Goal: Task Accomplishment & Management: Manage account settings

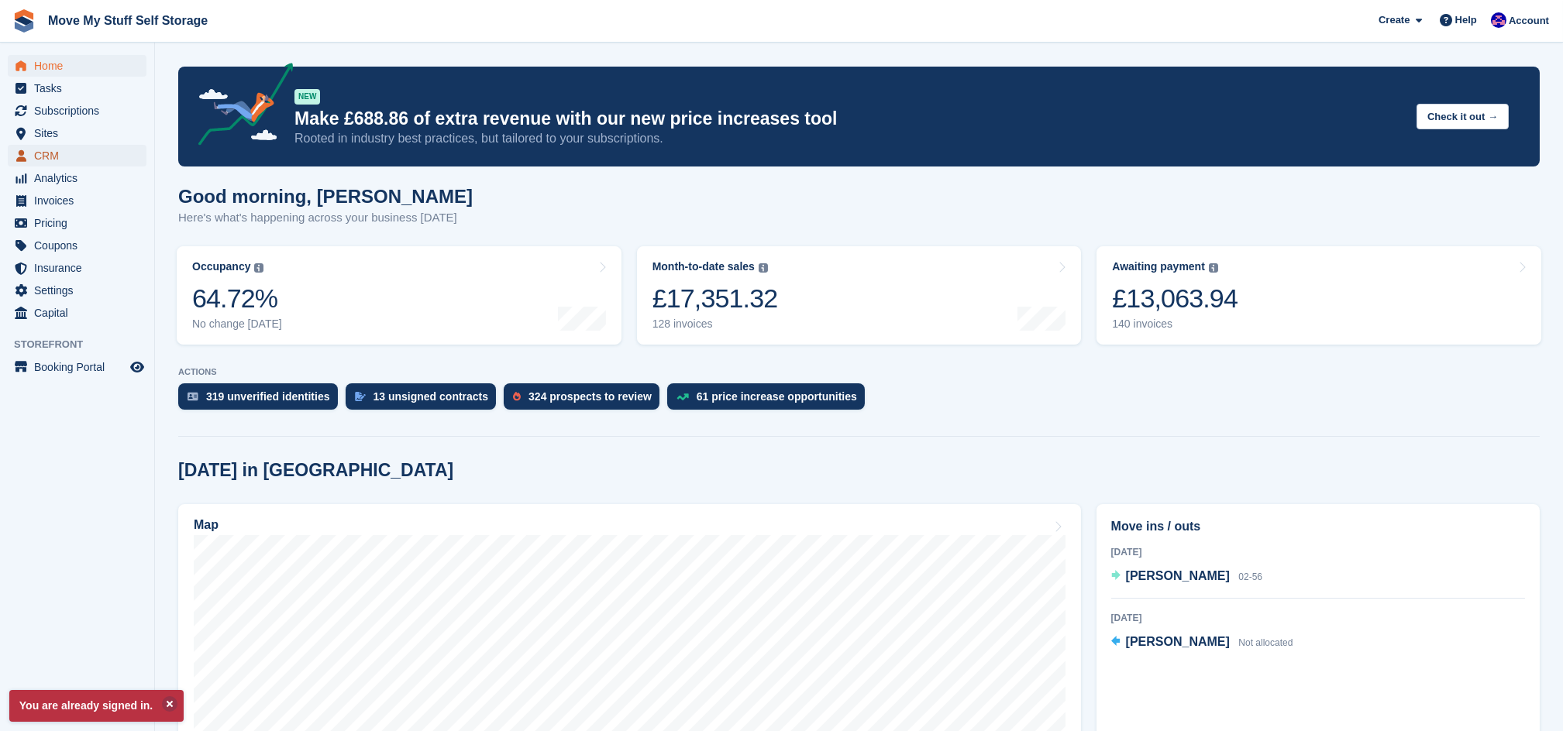
click at [53, 146] on span "CRM" at bounding box center [80, 156] width 93 height 22
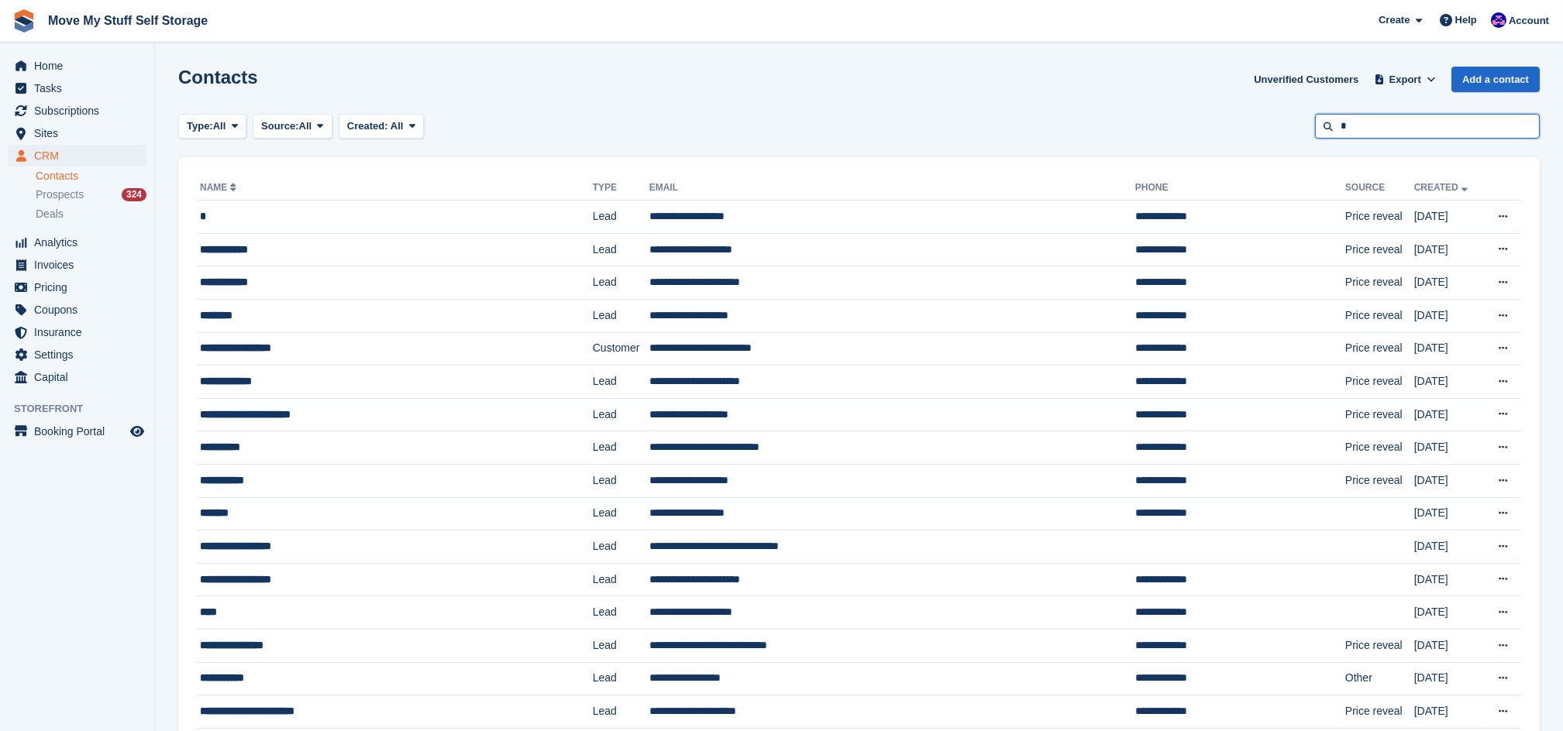
click at [1389, 132] on input "*" at bounding box center [1427, 127] width 225 height 26
type input "***"
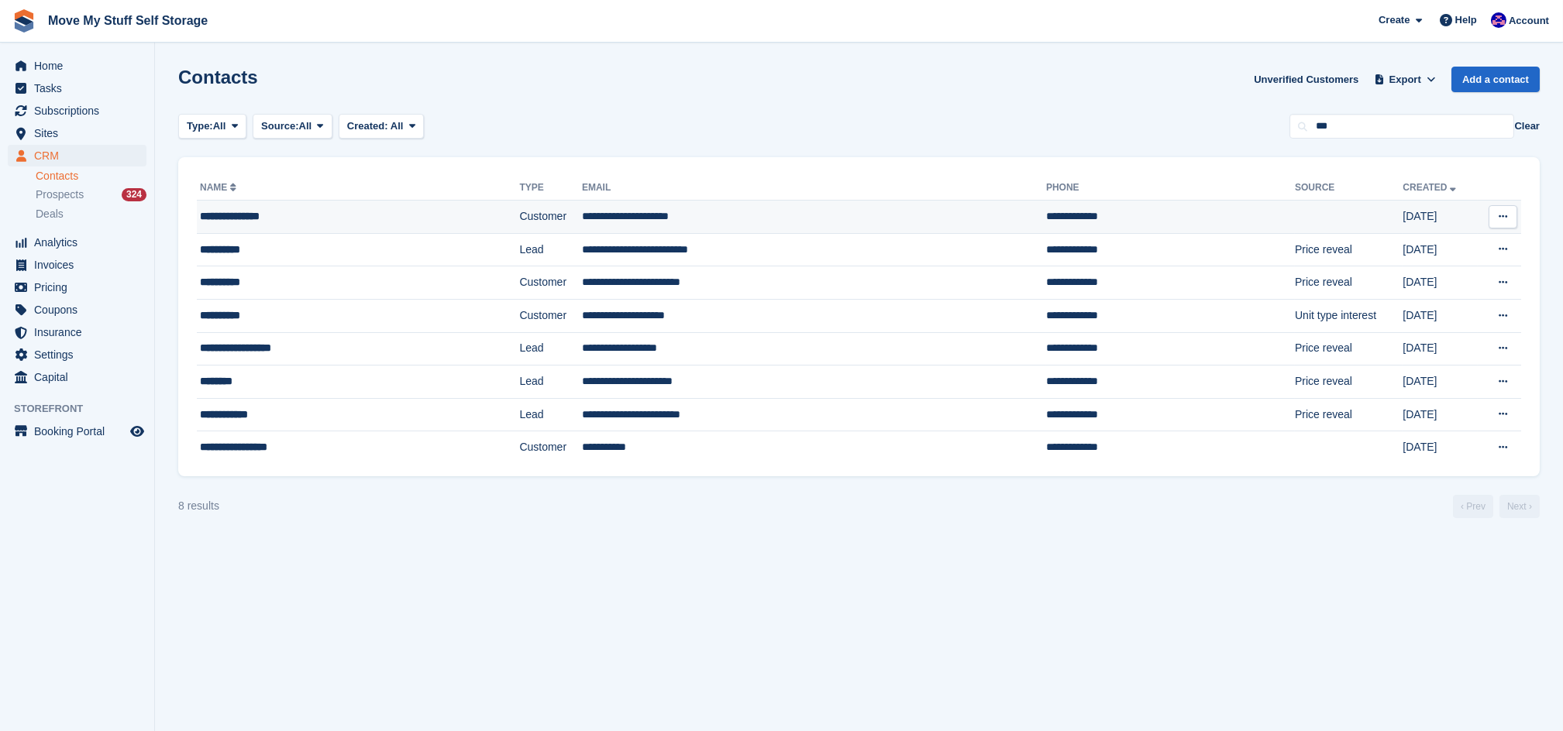
click at [380, 221] on div "**********" at bounding box center [320, 216] width 240 height 16
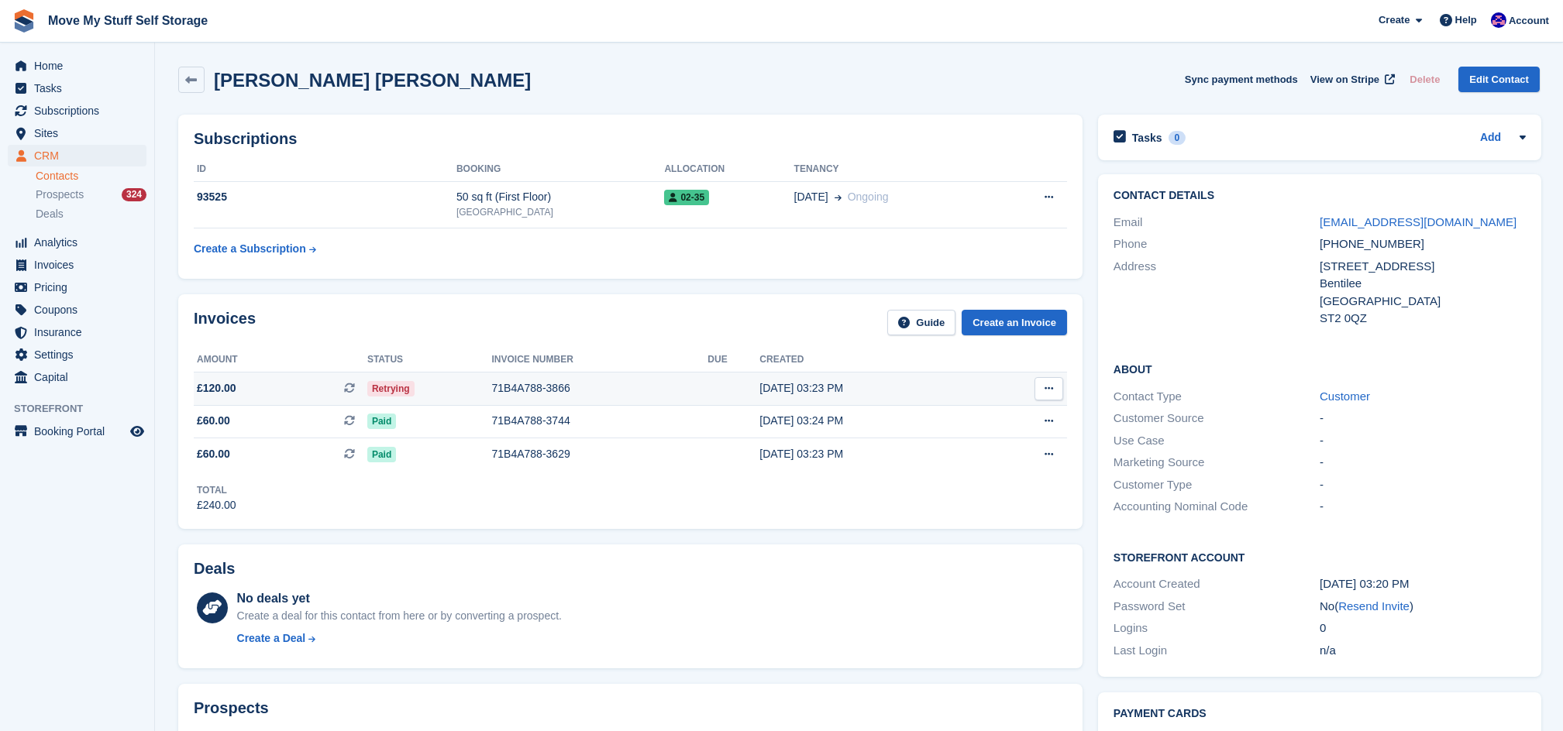
click at [561, 386] on div "71B4A788-3866" at bounding box center [600, 388] width 216 height 16
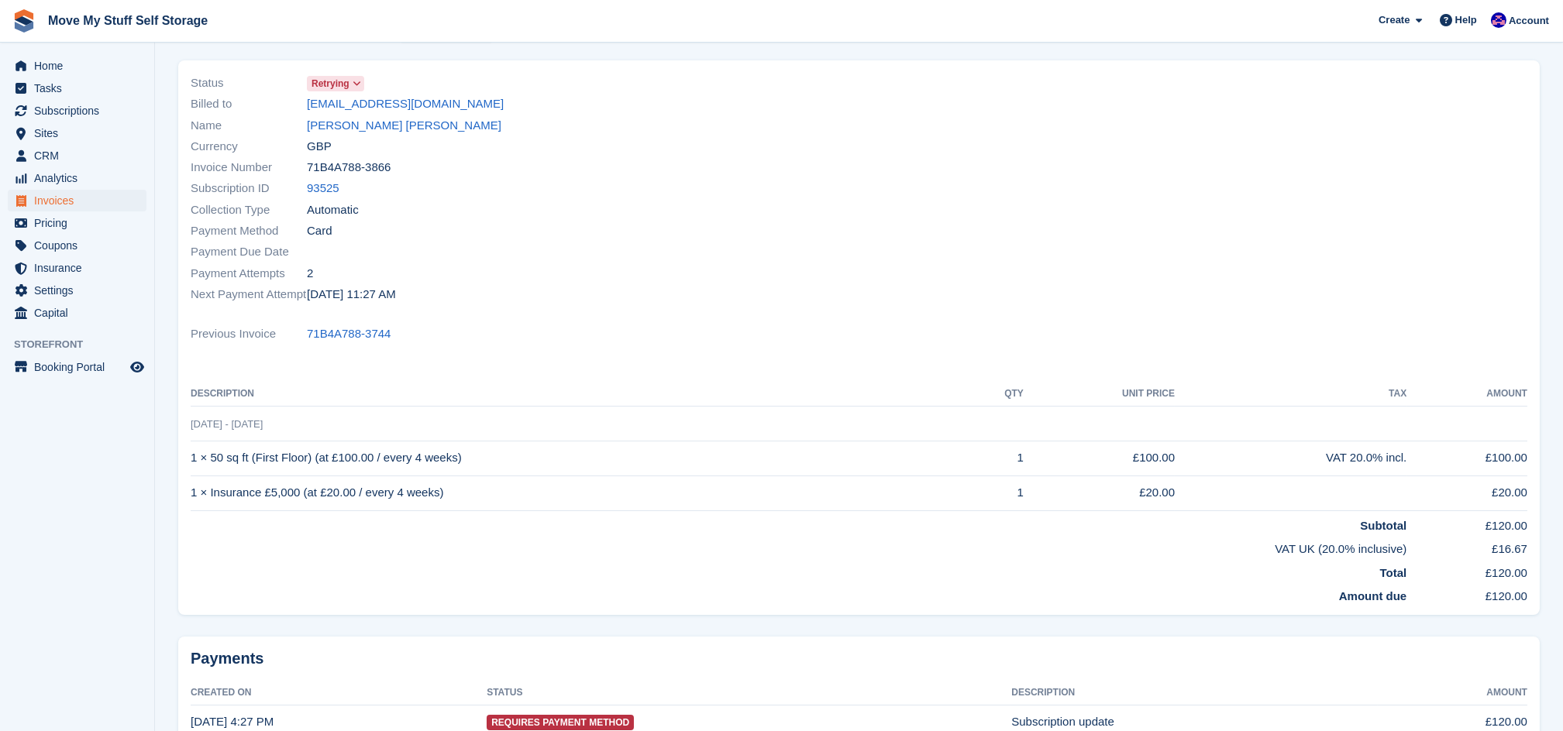
scroll to position [103, 0]
click at [314, 80] on span "Retrying" at bounding box center [330, 82] width 38 height 14
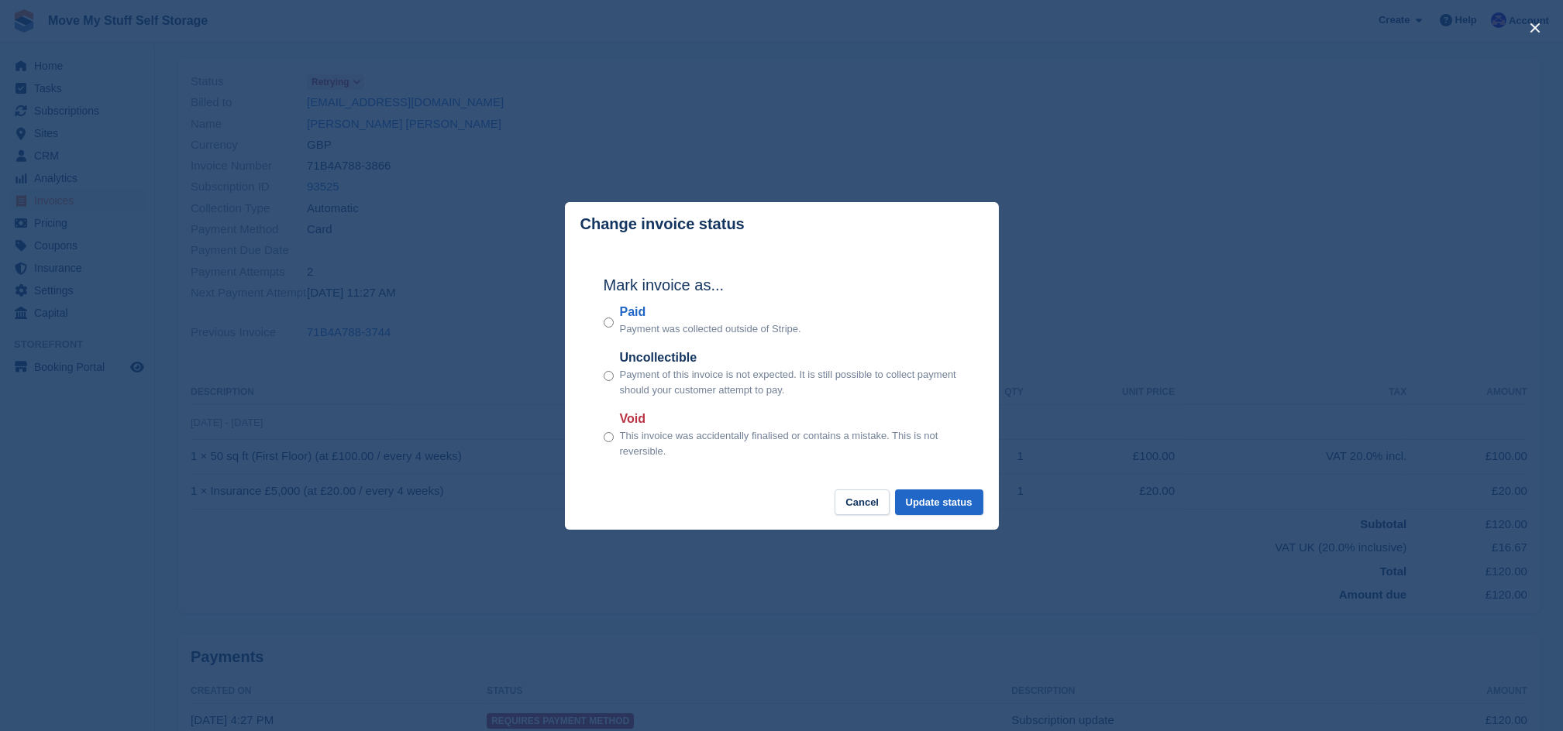
click at [600, 325] on div "Mark invoice as... Paid Payment was collected outside of Stripe. Uncollectible …" at bounding box center [781, 368] width 387 height 244
click at [971, 503] on button "Update status" at bounding box center [939, 503] width 88 height 26
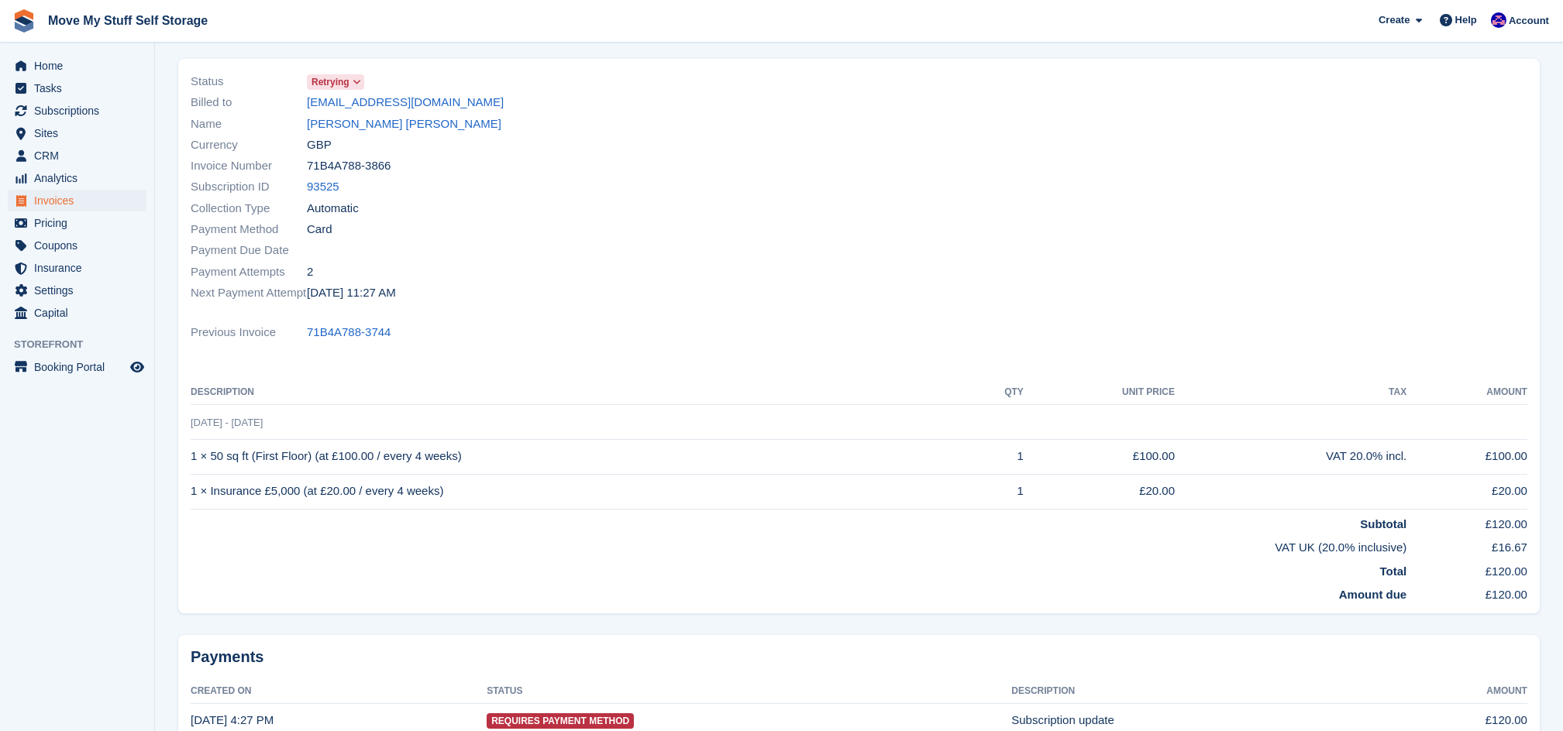
scroll to position [0, 0]
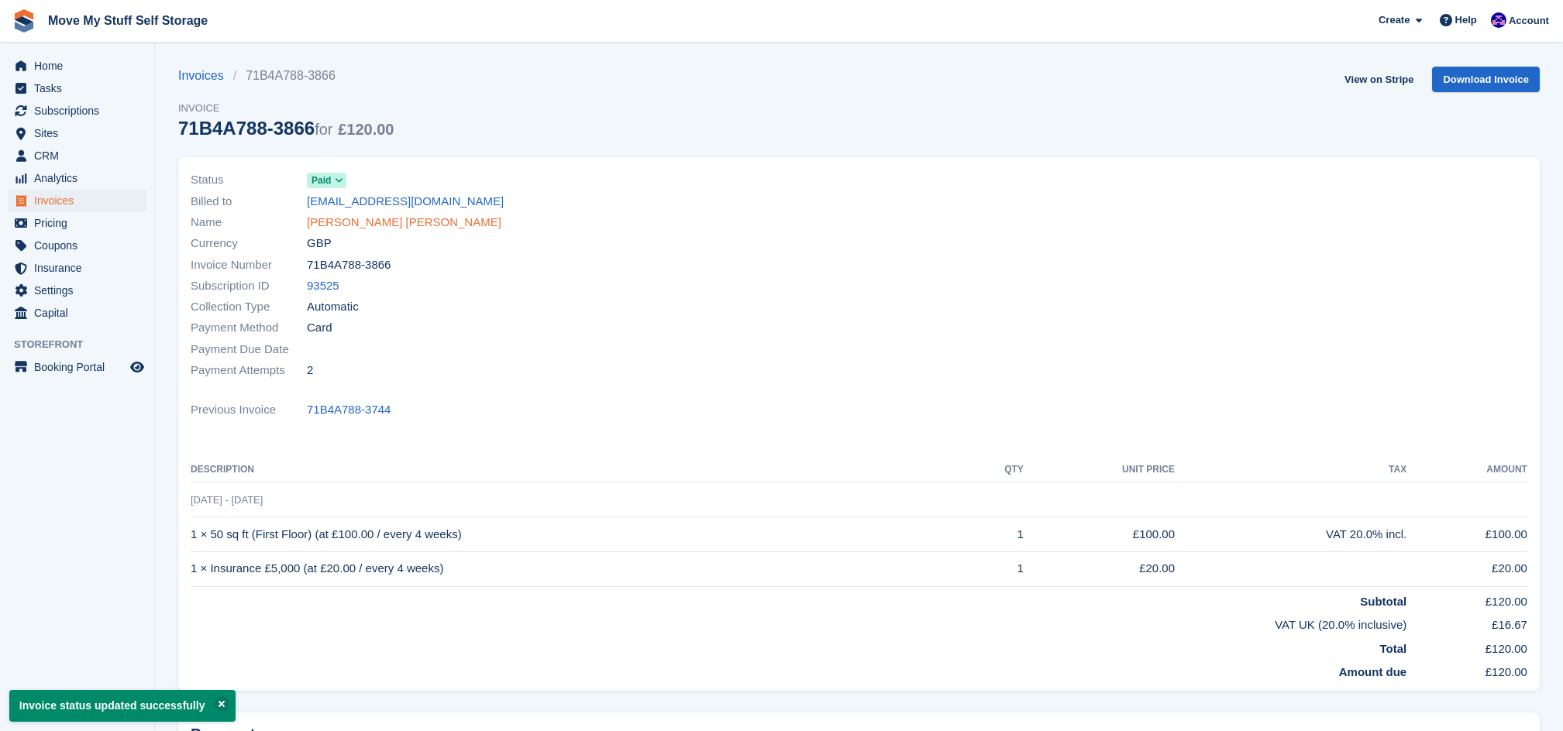
click at [347, 226] on link "[PERSON_NAME] [PERSON_NAME]" at bounding box center [404, 223] width 194 height 18
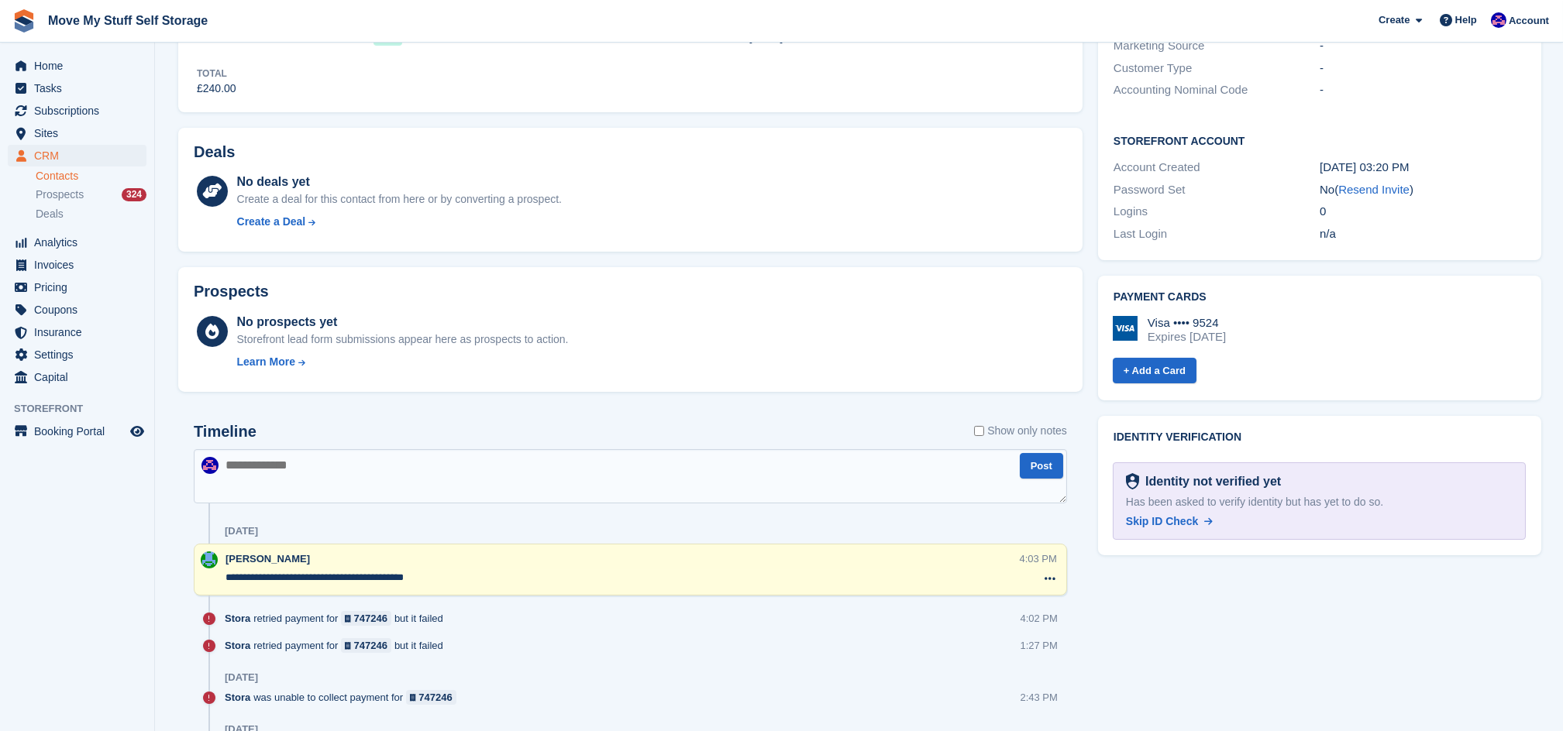
scroll to position [420, 0]
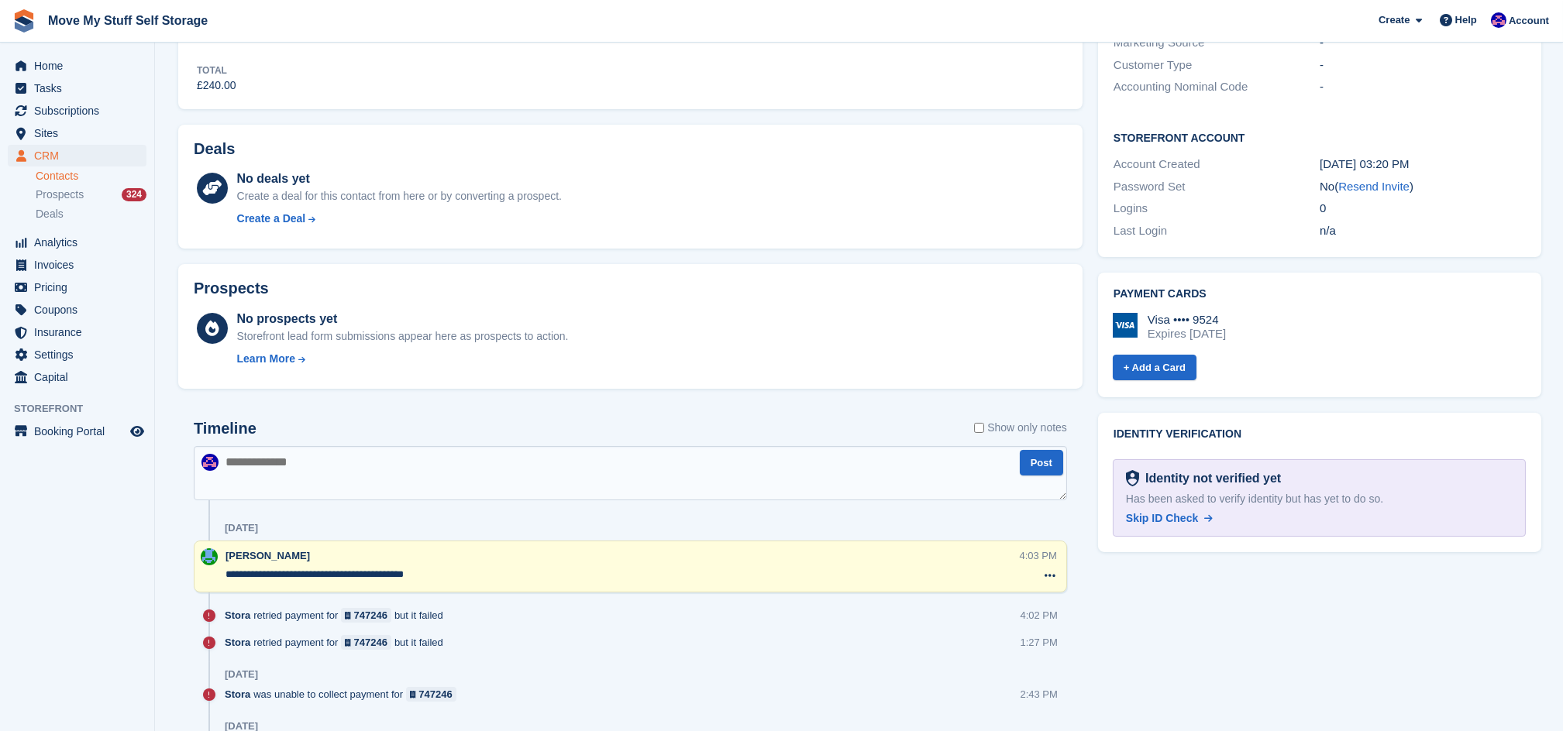
click at [602, 465] on textarea at bounding box center [630, 473] width 873 height 54
type textarea "*"
type textarea "**********"
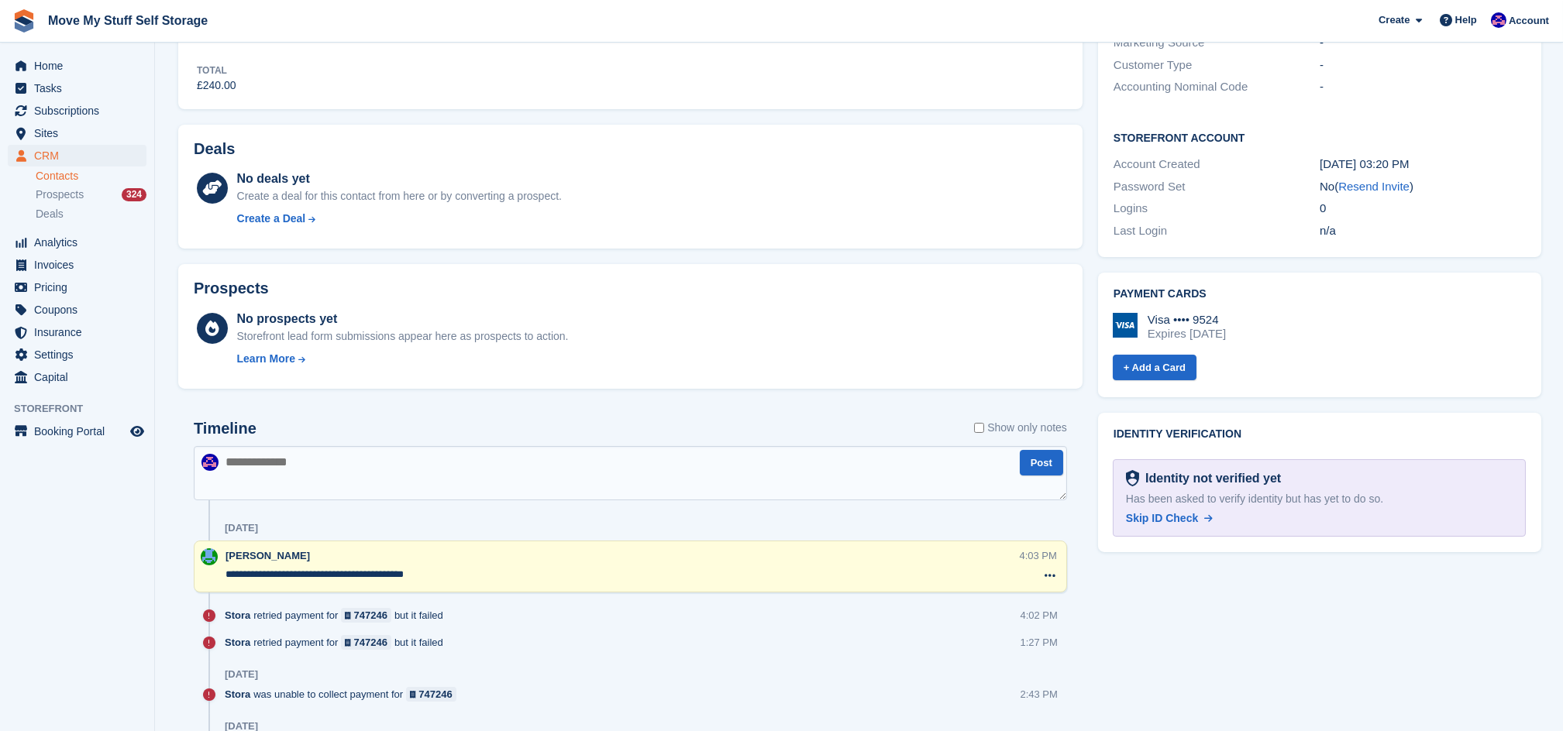
type textarea "*"
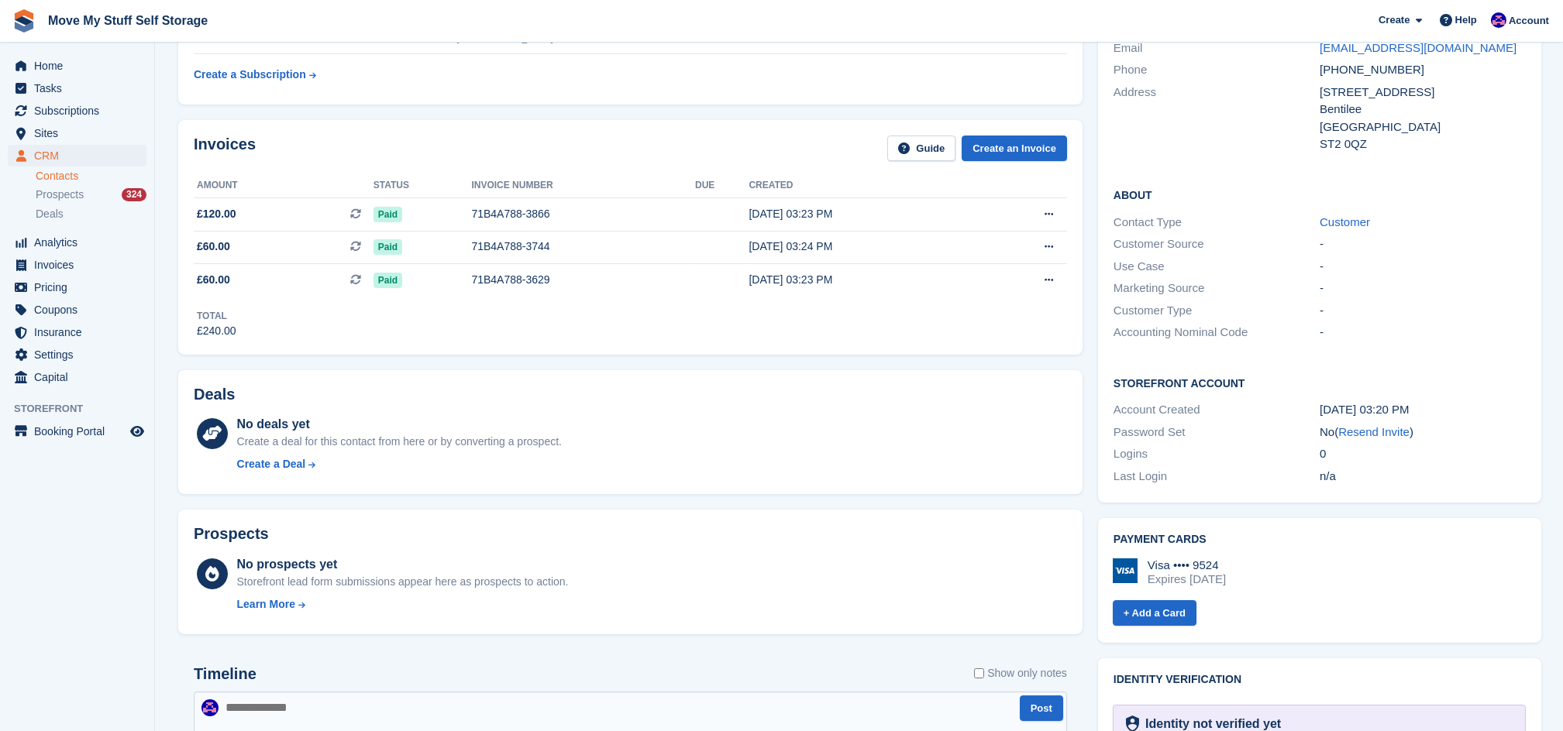
scroll to position [145, 0]
